Goal: Task Accomplishment & Management: Manage account settings

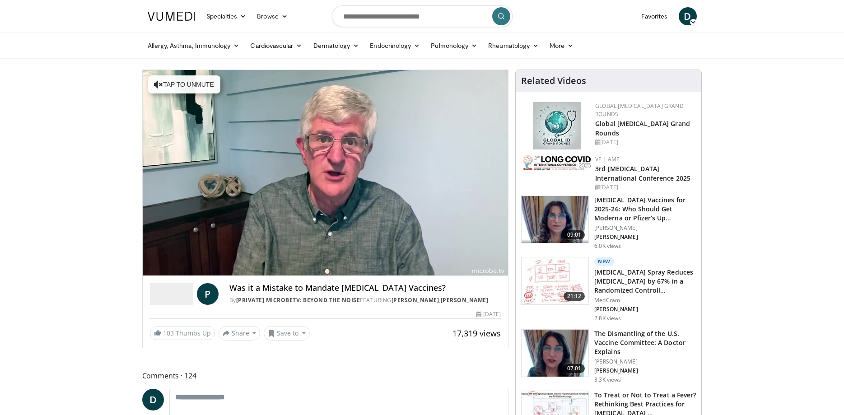
click at [685, 12] on span "D" at bounding box center [687, 16] width 18 height 18
click at [616, 86] on link "Settings" at bounding box center [641, 88] width 107 height 14
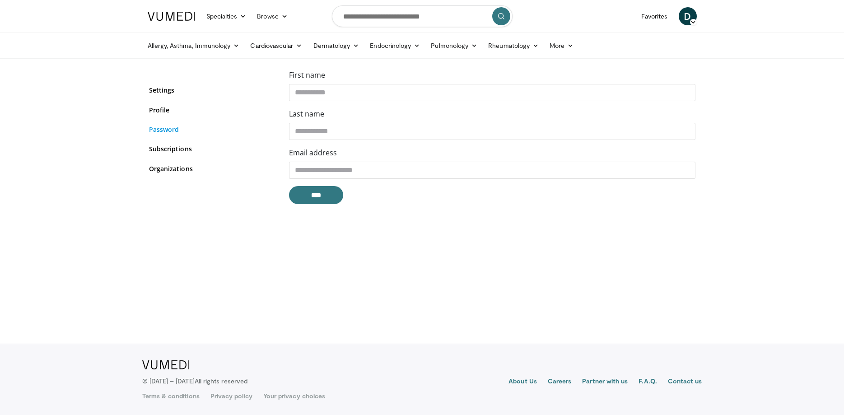
click at [163, 131] on link "Password" at bounding box center [212, 129] width 126 height 9
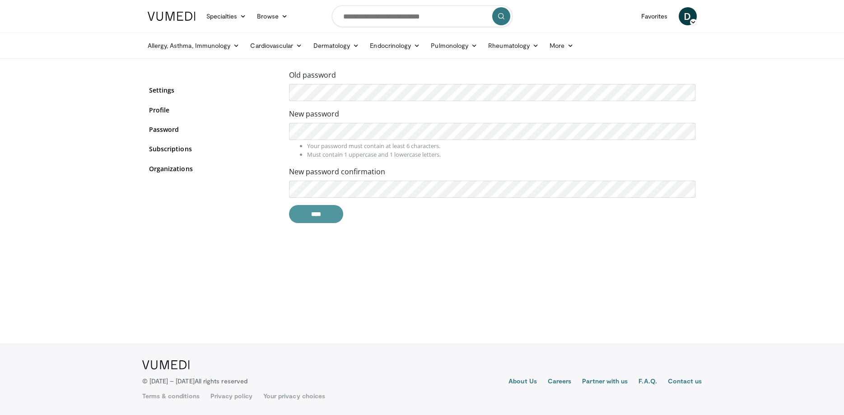
click at [316, 216] on input "****" at bounding box center [316, 214] width 54 height 18
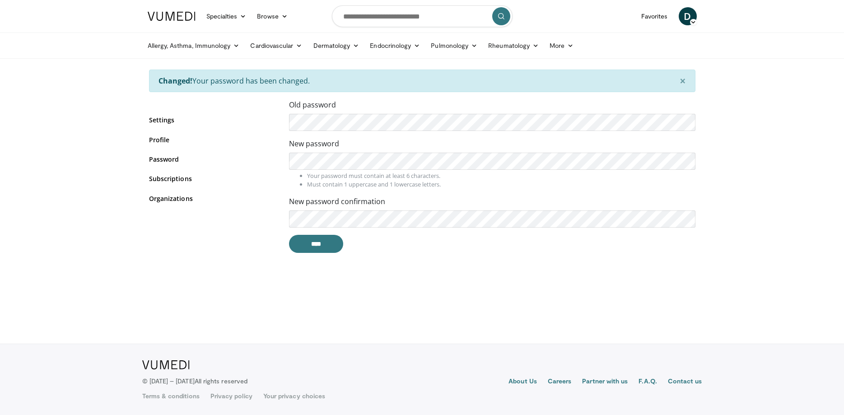
click at [689, 17] on span "D" at bounding box center [687, 16] width 18 height 18
click at [741, 67] on body "Specialties Adult & Family Medicine Allergy, [MEDICAL_DATA], Immunology Anesthe…" at bounding box center [422, 207] width 844 height 415
